Goal: Task Accomplishment & Management: Use online tool/utility

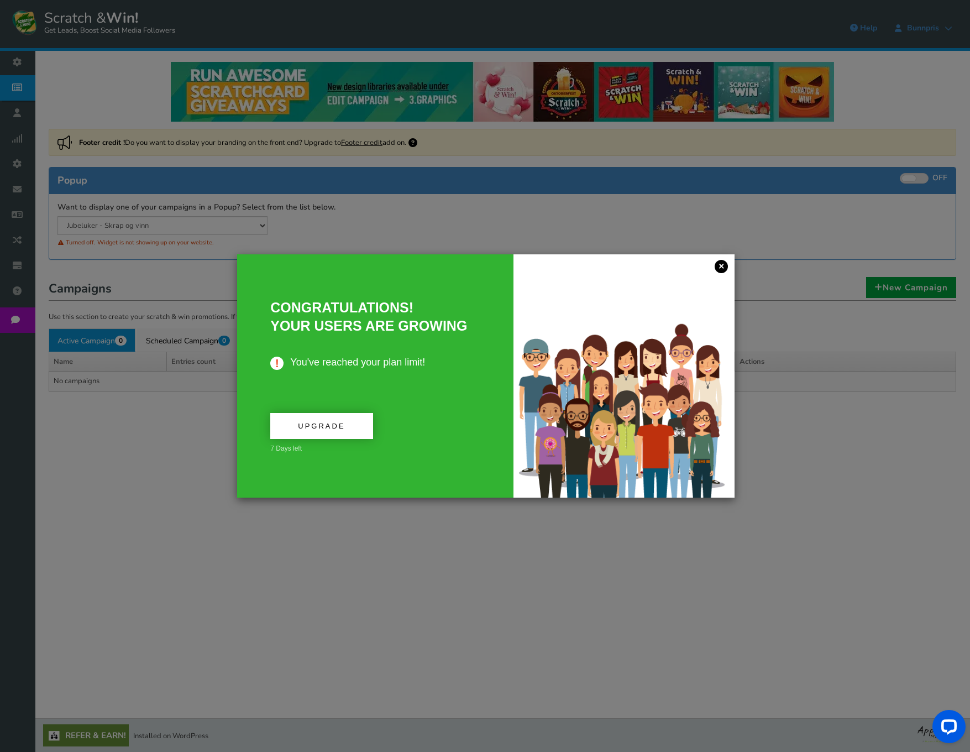
click at [721, 267] on link "×" at bounding box center [721, 266] width 13 height 13
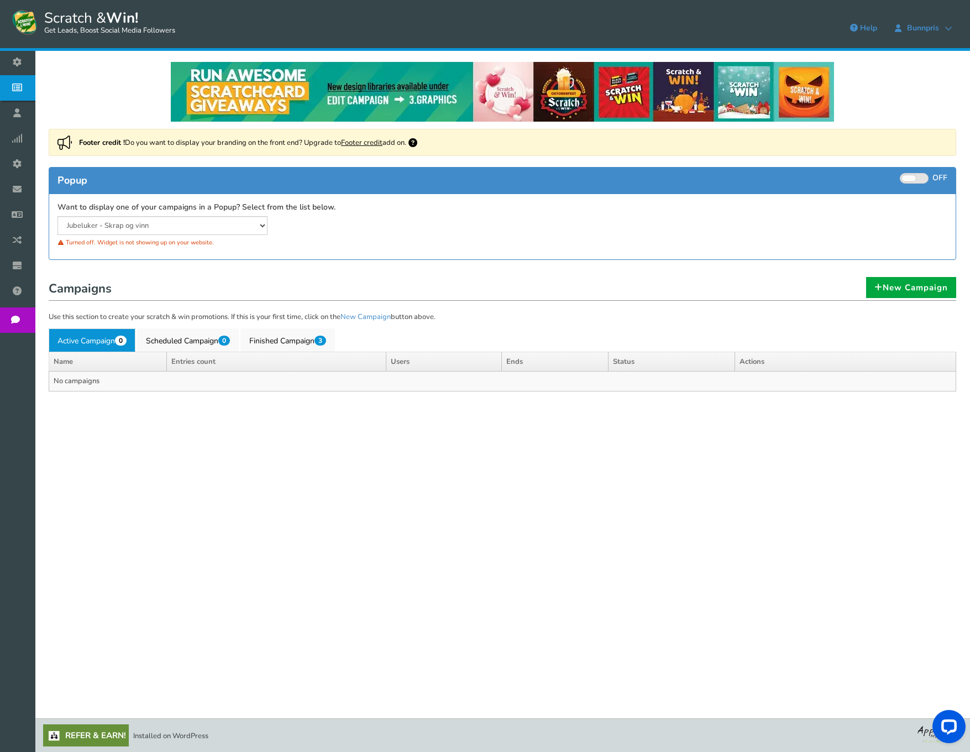
click at [211, 431] on div "NOTE: Scratch and Win plugin is deleted or deactivated. Please check and re-ins…" at bounding box center [502, 371] width 919 height 640
click at [145, 222] on select "Jubeluker - Skrap og vinn Copy of Skrap [PERSON_NAME] [PERSON_NAME]" at bounding box center [163, 225] width 210 height 19
click at [58, 216] on select "Jubeluker - Skrap og vinn Copy of Skrap [PERSON_NAME] [PERSON_NAME]" at bounding box center [163, 225] width 210 height 19
click at [140, 229] on select "Jubeluker - Skrap og vinn Copy of Skrap [PERSON_NAME] [PERSON_NAME]" at bounding box center [163, 225] width 210 height 19
select select "20608"
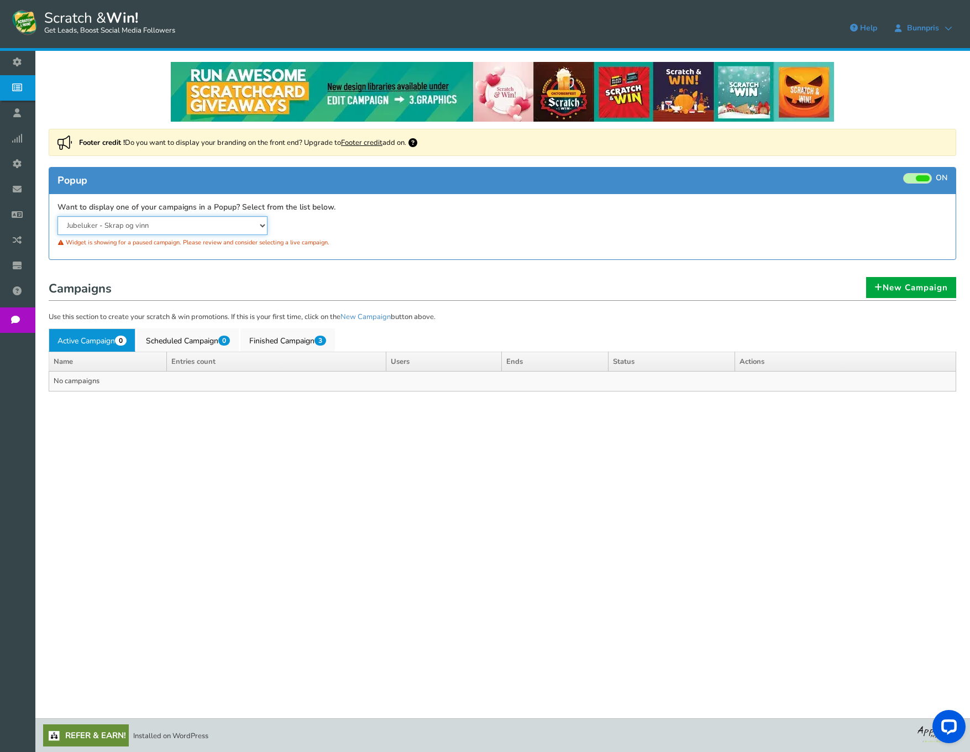
click at [58, 216] on select "Jubeluker - Skrap og vinn Copy of Skrap [PERSON_NAME] [PERSON_NAME]" at bounding box center [163, 225] width 210 height 19
click at [176, 338] on link "Scheduled Campaign 0" at bounding box center [188, 339] width 102 height 23
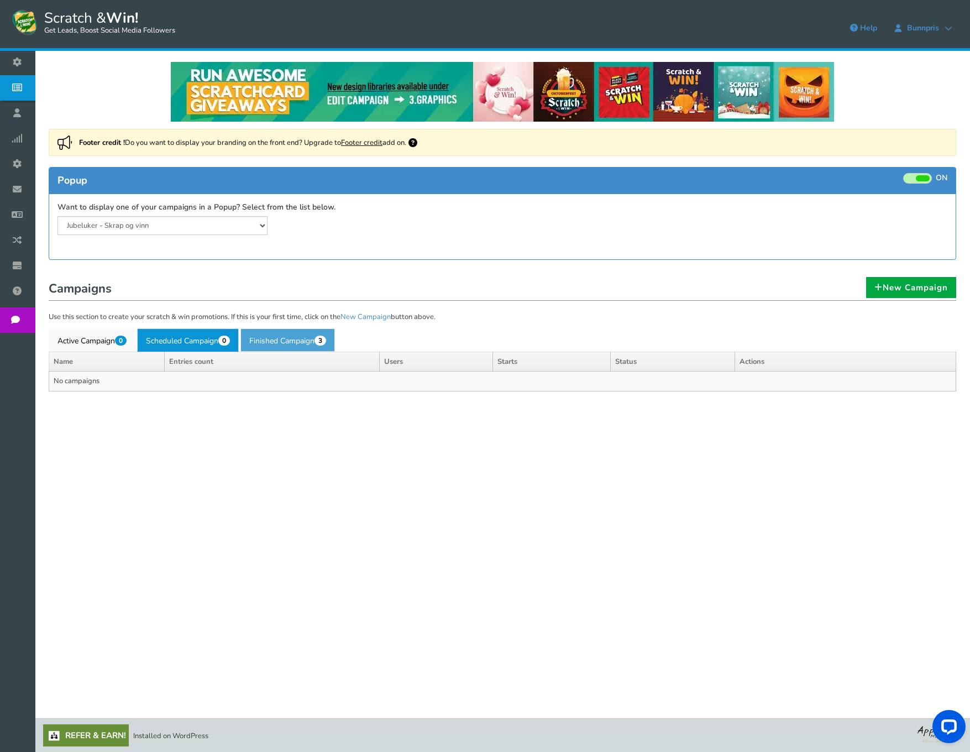
click at [279, 336] on link "Finished Campaign 3" at bounding box center [288, 339] width 95 height 23
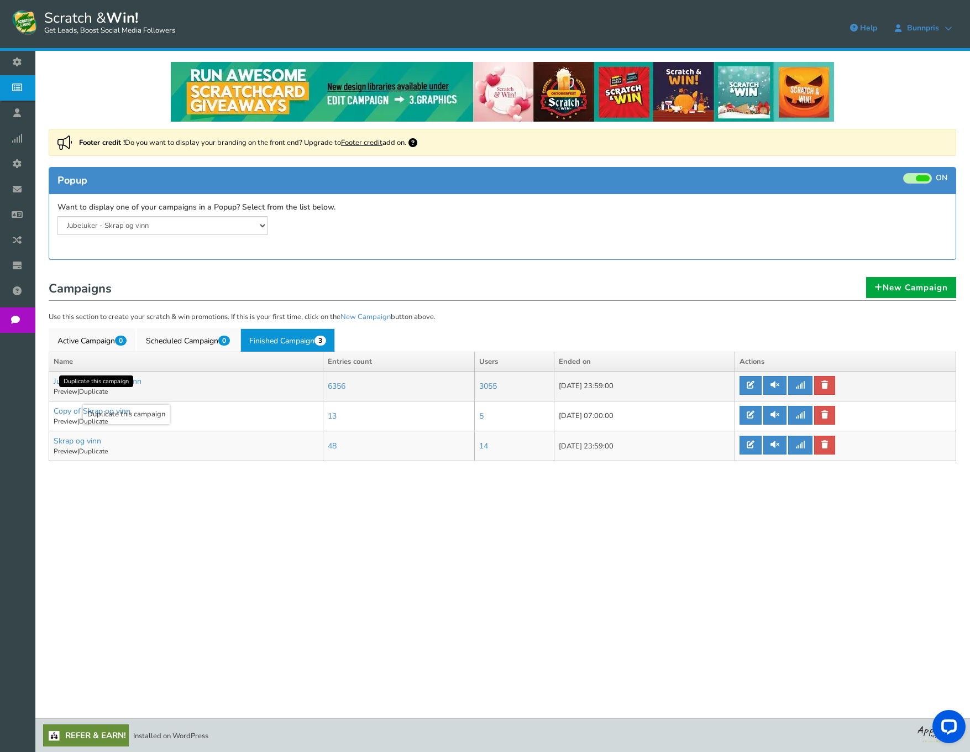
click at [96, 392] on link "Duplicate" at bounding box center [93, 391] width 29 height 9
type input "Copy of Jubeluker - Skrap og vinn"
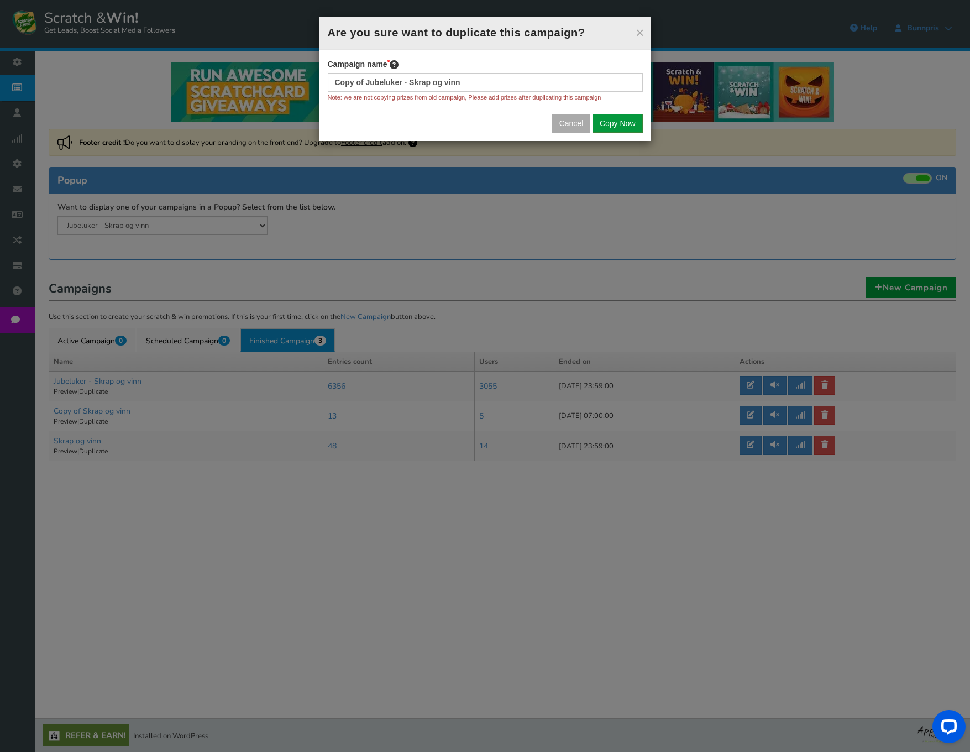
click at [619, 119] on button "Copy Now" at bounding box center [618, 123] width 50 height 19
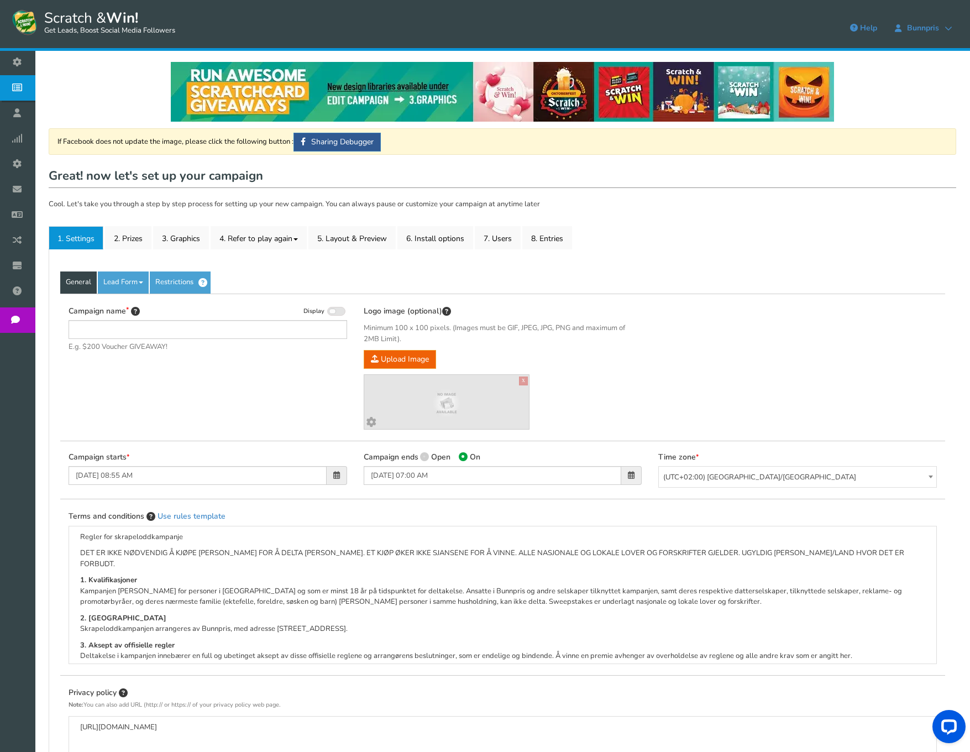
type input "Copy of Jubeluker - Skrap og vinn"
click at [131, 236] on link "2. Prizes" at bounding box center [128, 237] width 46 height 23
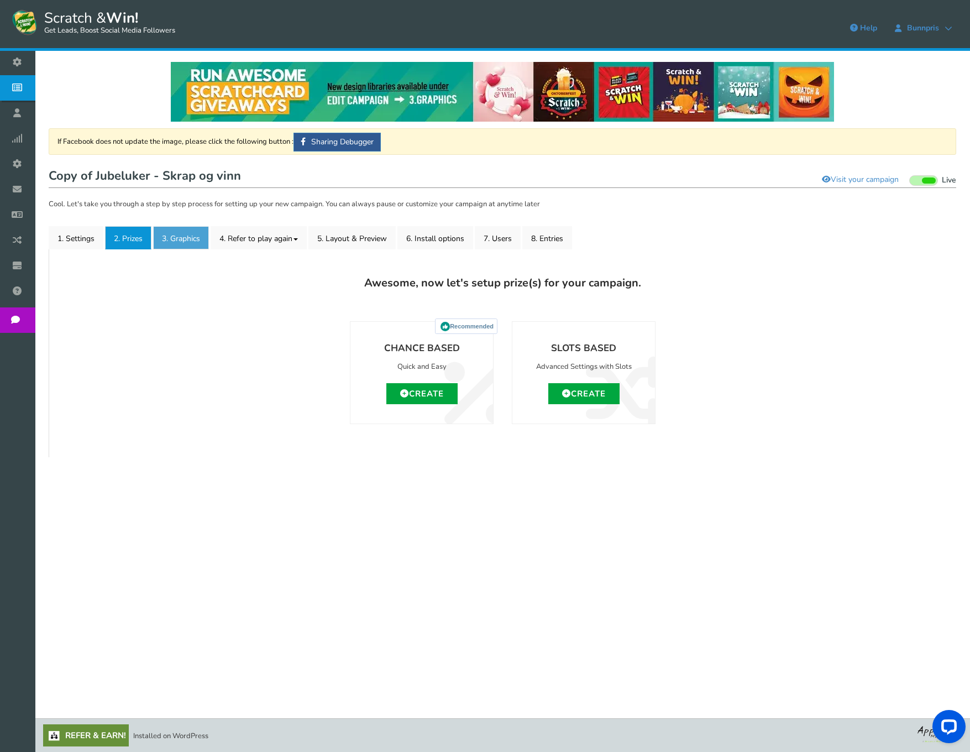
click at [178, 239] on link "3. Graphics" at bounding box center [181, 237] width 56 height 23
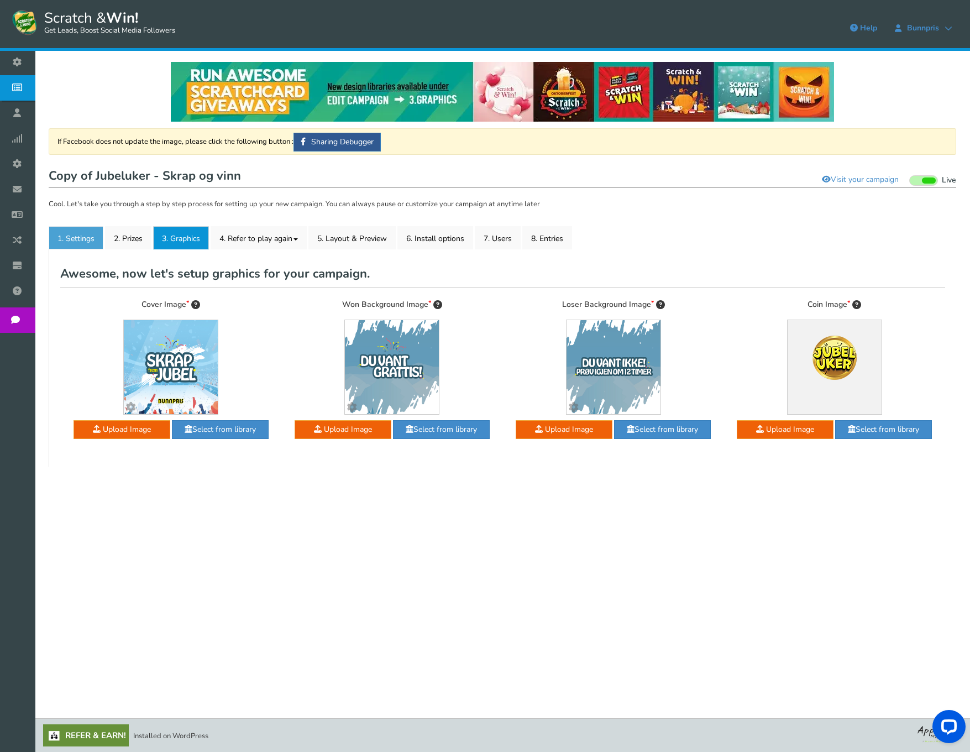
click at [79, 240] on link "1. Settings" at bounding box center [76, 237] width 55 height 23
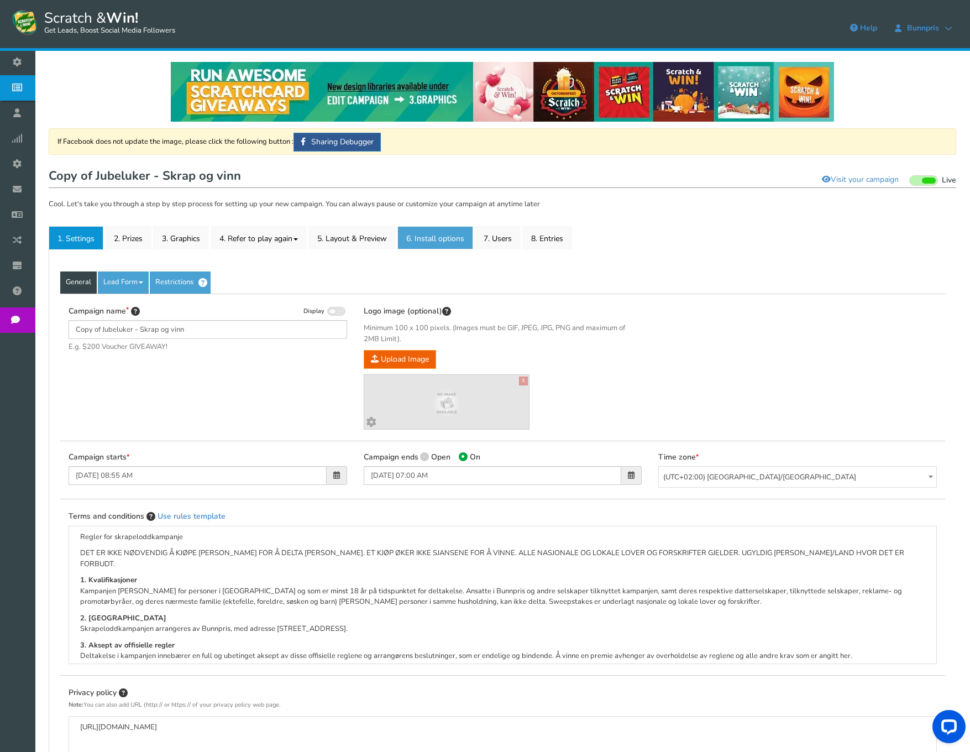
click at [457, 241] on link "6. Install options New" at bounding box center [436, 237] width 76 height 23
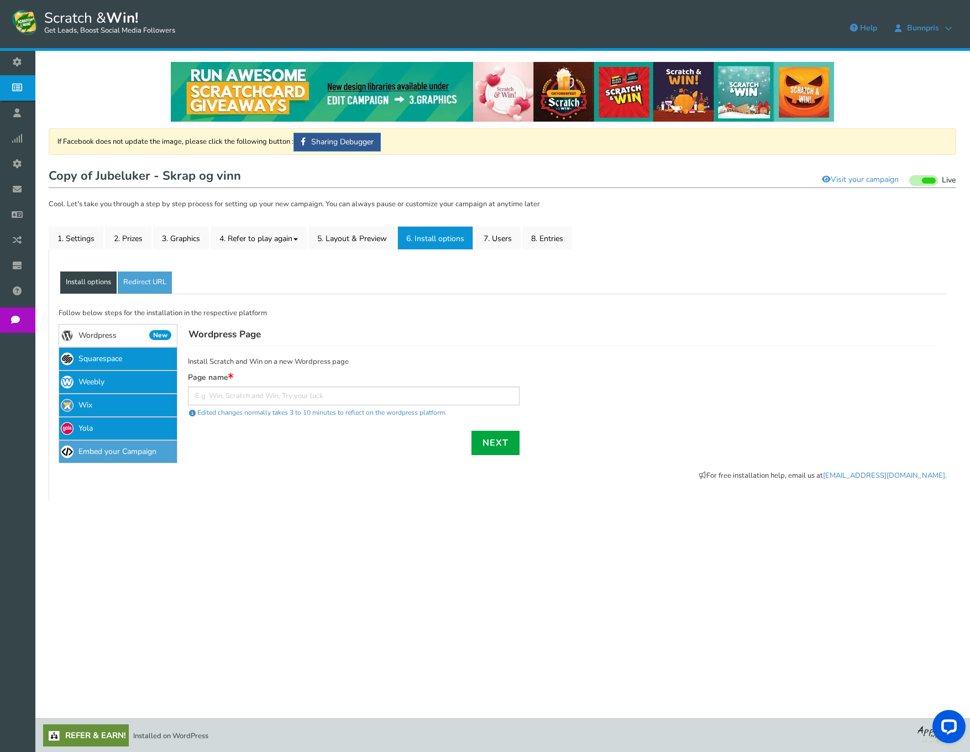
click at [110, 452] on link "Embed your Campaign" at bounding box center [118, 451] width 119 height 23
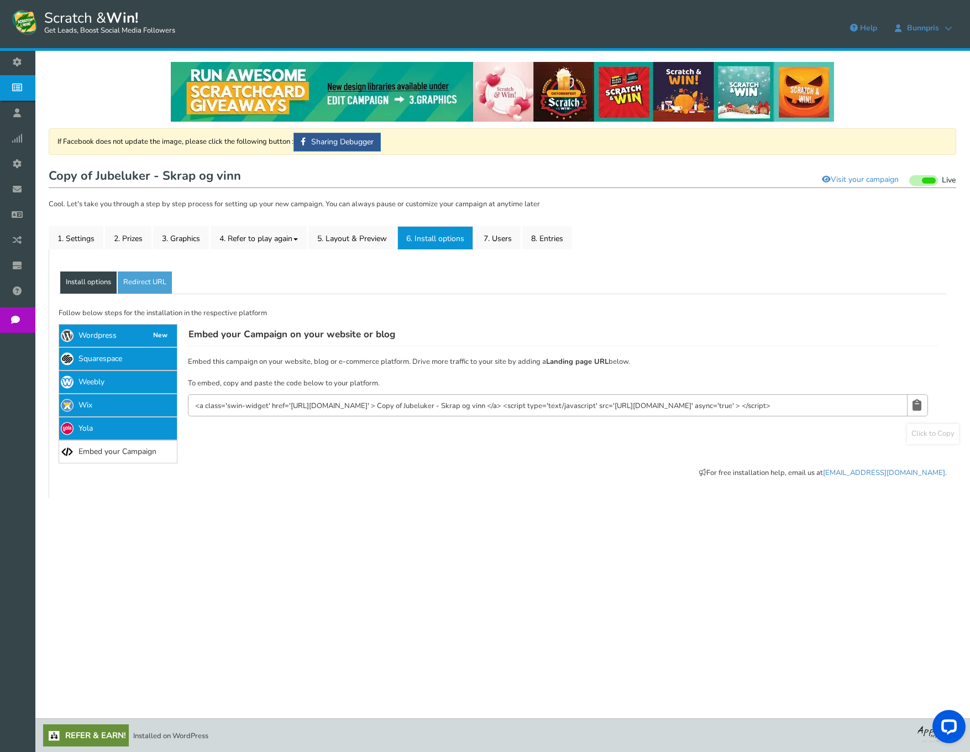
click at [912, 404] on link at bounding box center [916, 405] width 19 height 21
click at [395, 453] on div "Facebook Tab Add your campaign to your Facebook page with custom tab name. Face…" at bounding box center [563, 394] width 770 height 140
